Goal: Task Accomplishment & Management: Use online tool/utility

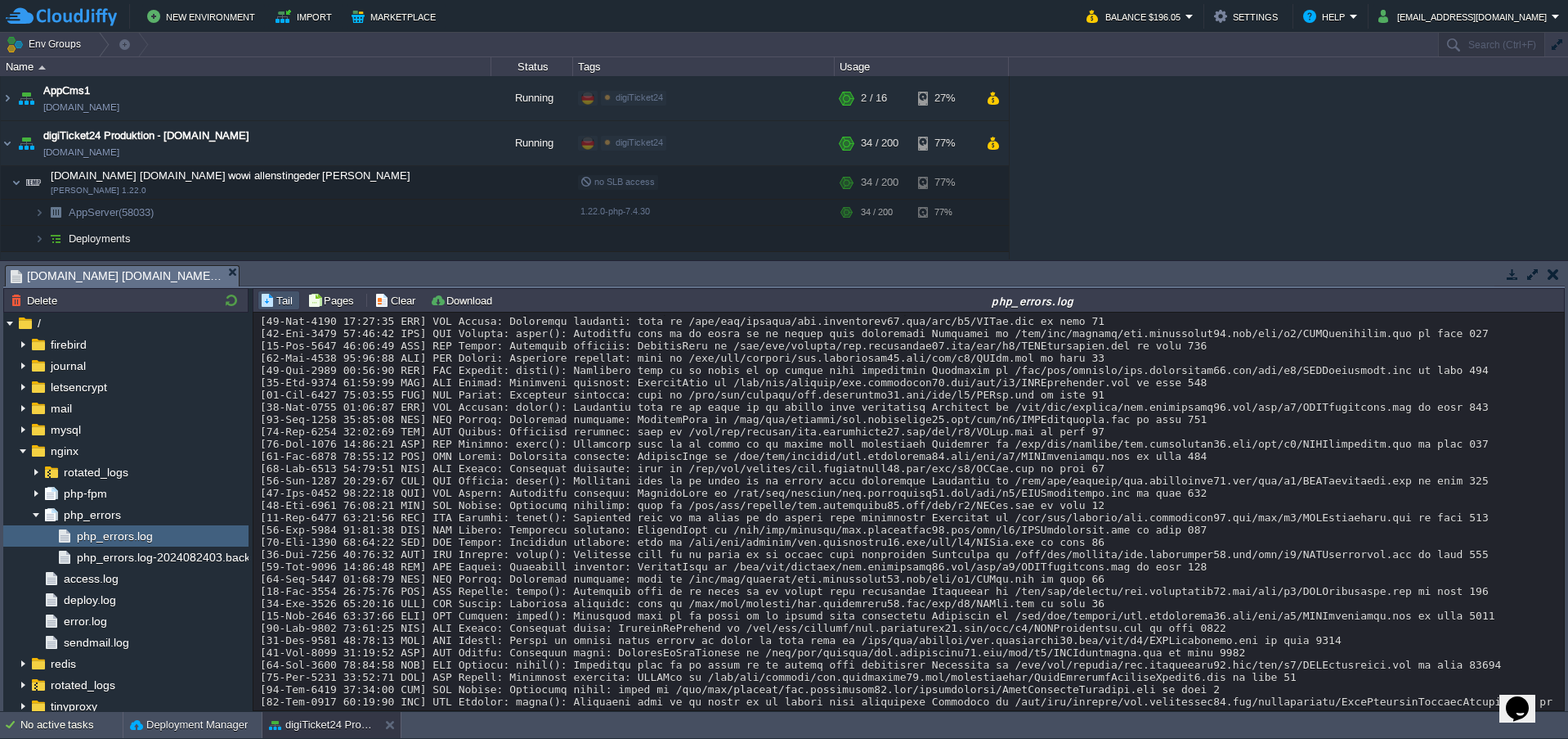
scroll to position [23430, 0]
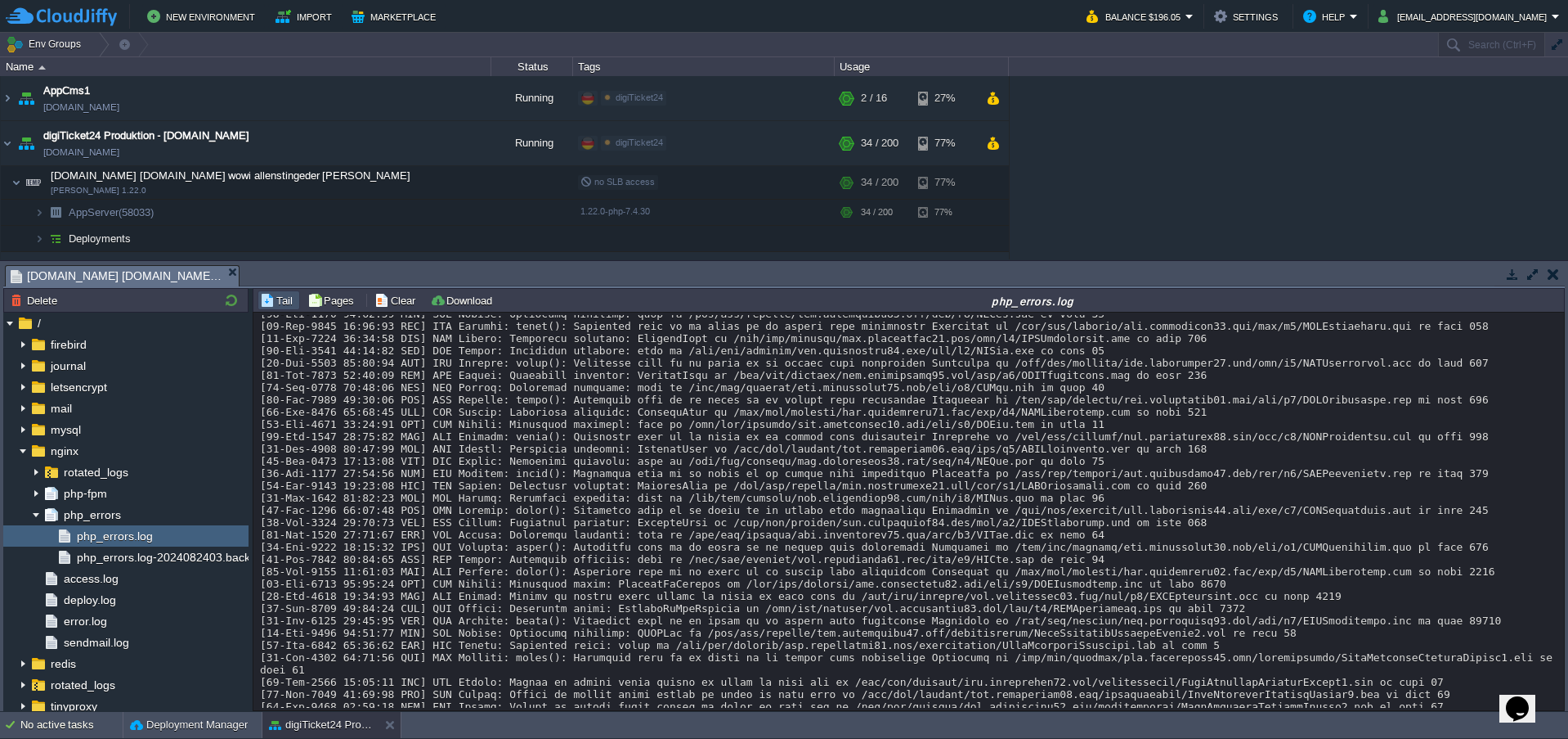
click at [366, 183] on button "button" at bounding box center [368, 182] width 15 height 15
click at [98, 515] on span "php_errors" at bounding box center [92, 515] width 63 height 15
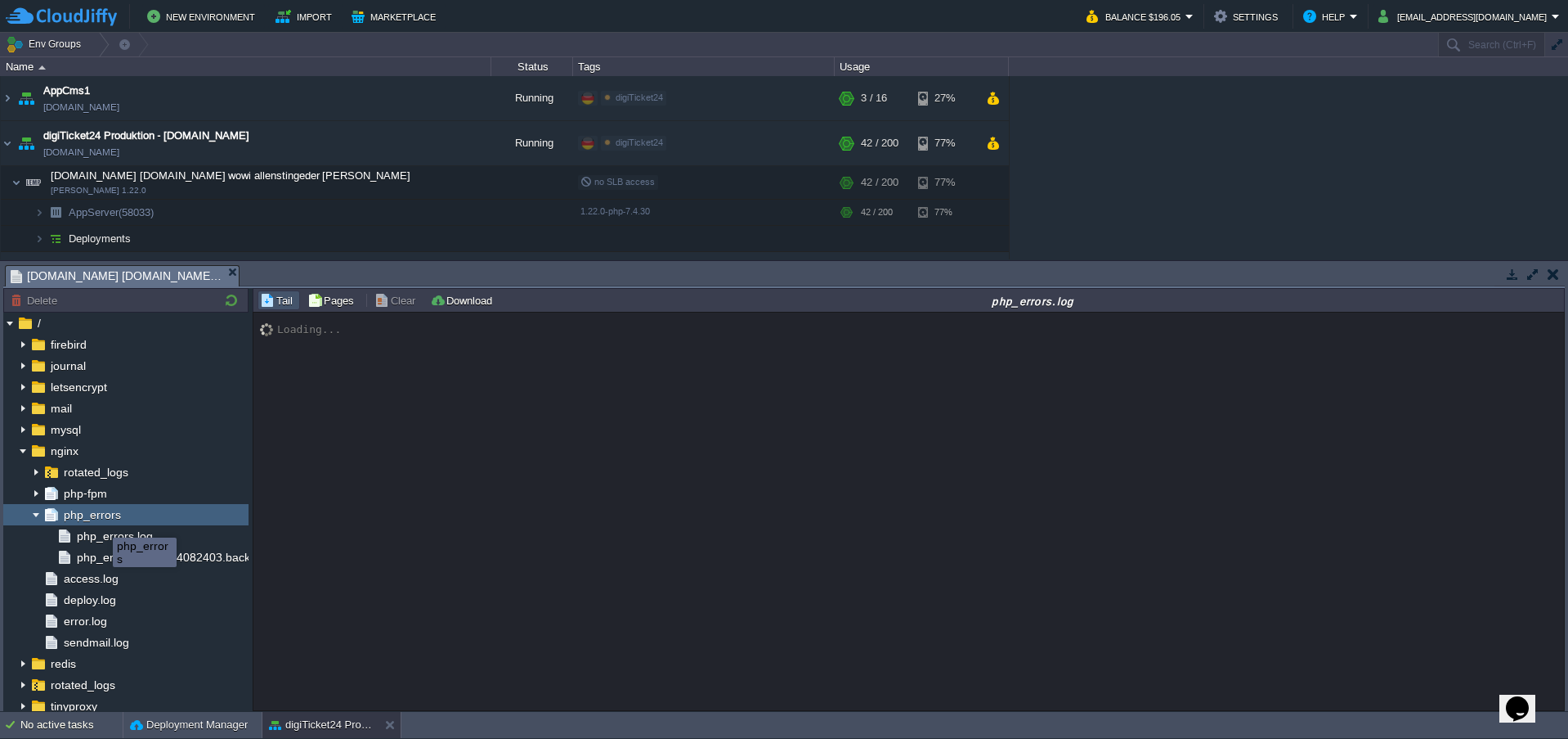
click at [98, 515] on span "php_errors" at bounding box center [92, 515] width 63 height 15
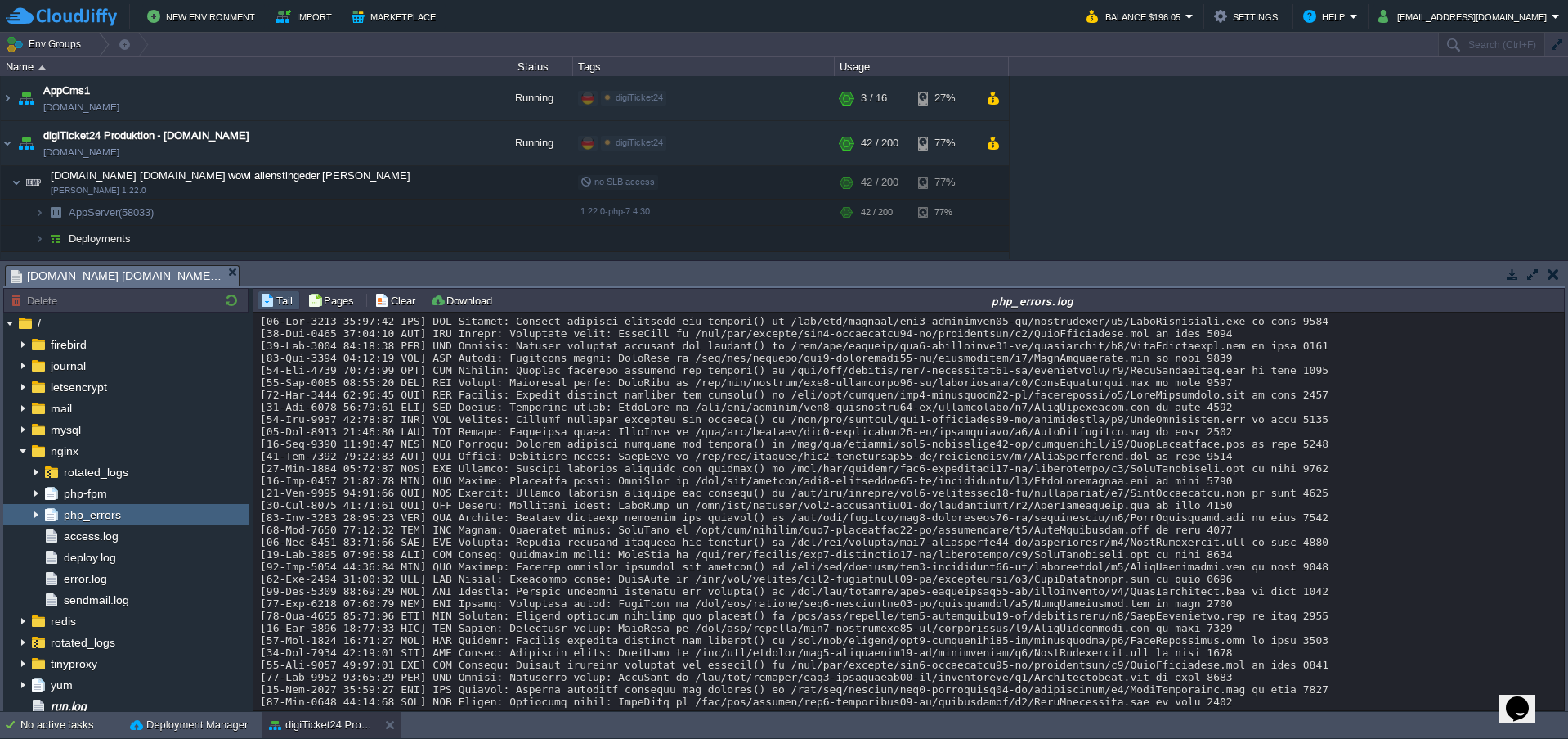
scroll to position [12450, 0]
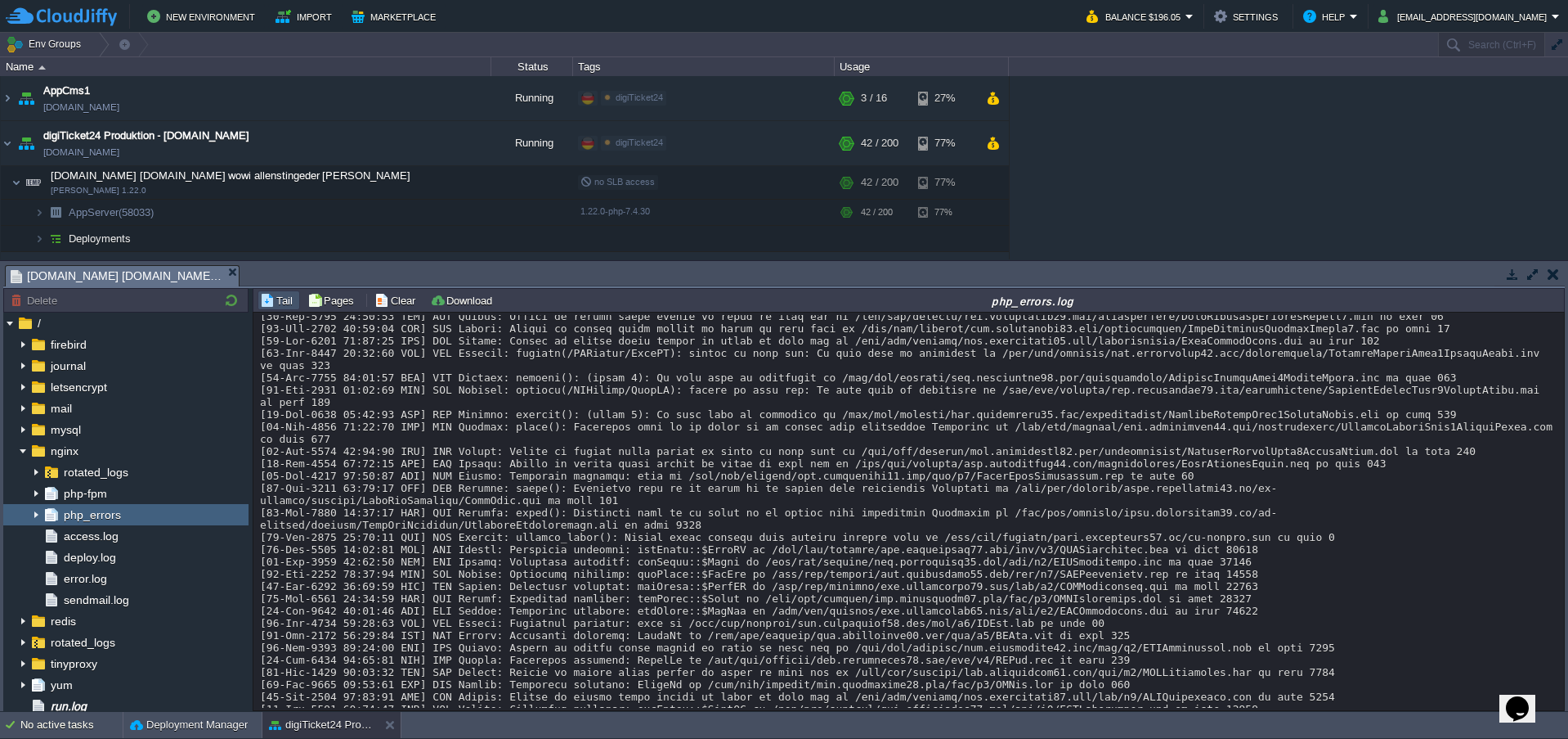
scroll to position [5755, 0]
